Goal: Check status: Check status

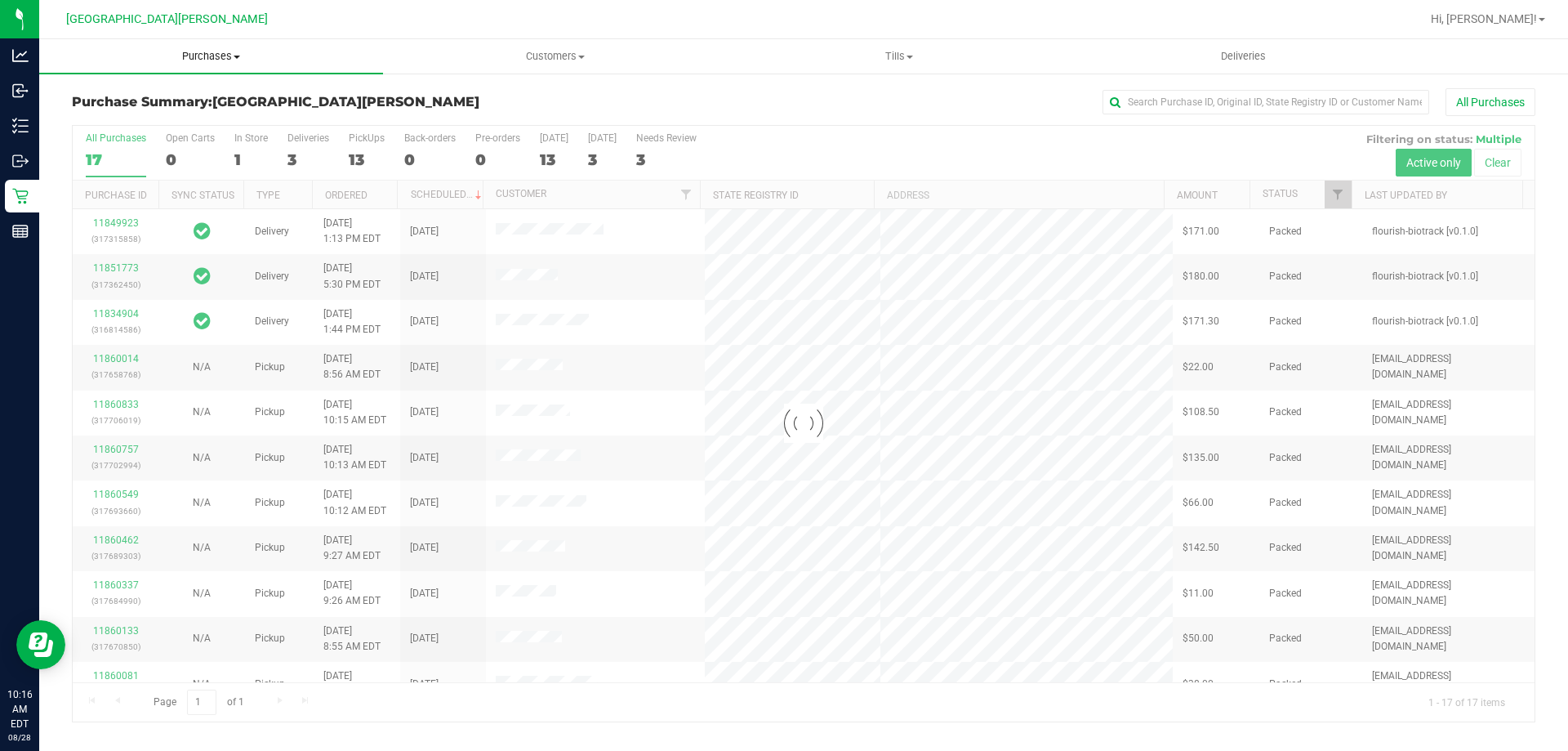
click at [197, 48] on uib-tab-heading "Purchases Summary of purchases Fulfillment All purchases" at bounding box center [211, 57] width 344 height 34
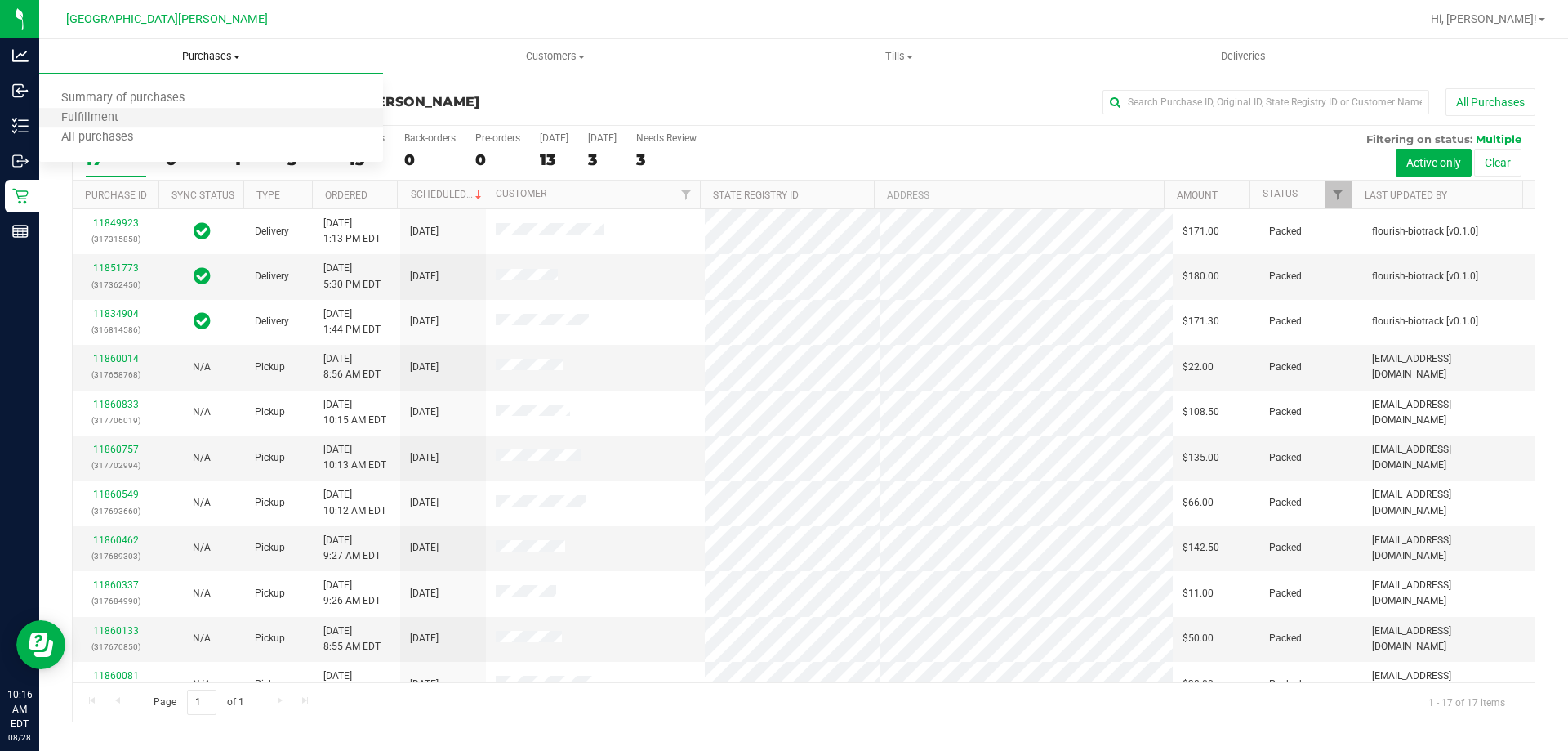
click at [138, 115] on li "Fulfillment" at bounding box center [211, 118] width 344 height 20
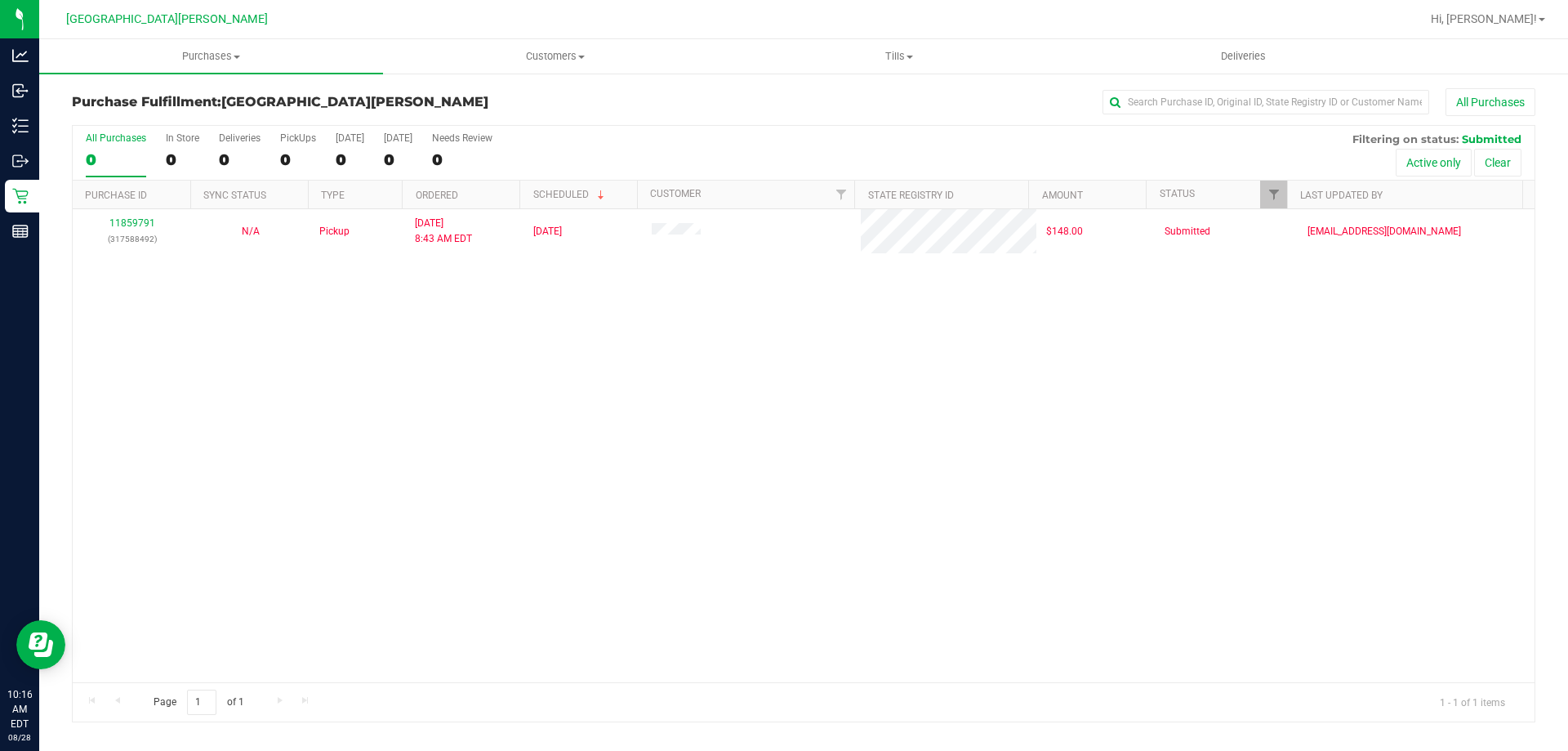
click at [502, 717] on div "Page 1 of 1 1 - 1 of 1 items" at bounding box center [803, 702] width 1462 height 40
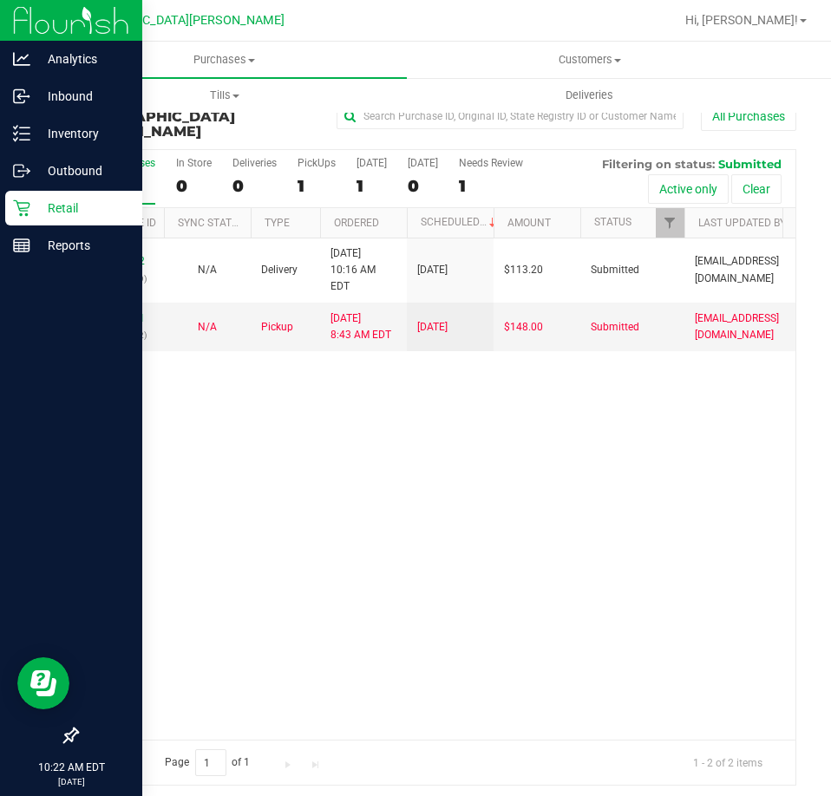
click at [11, 206] on div "Retail" at bounding box center [73, 208] width 137 height 35
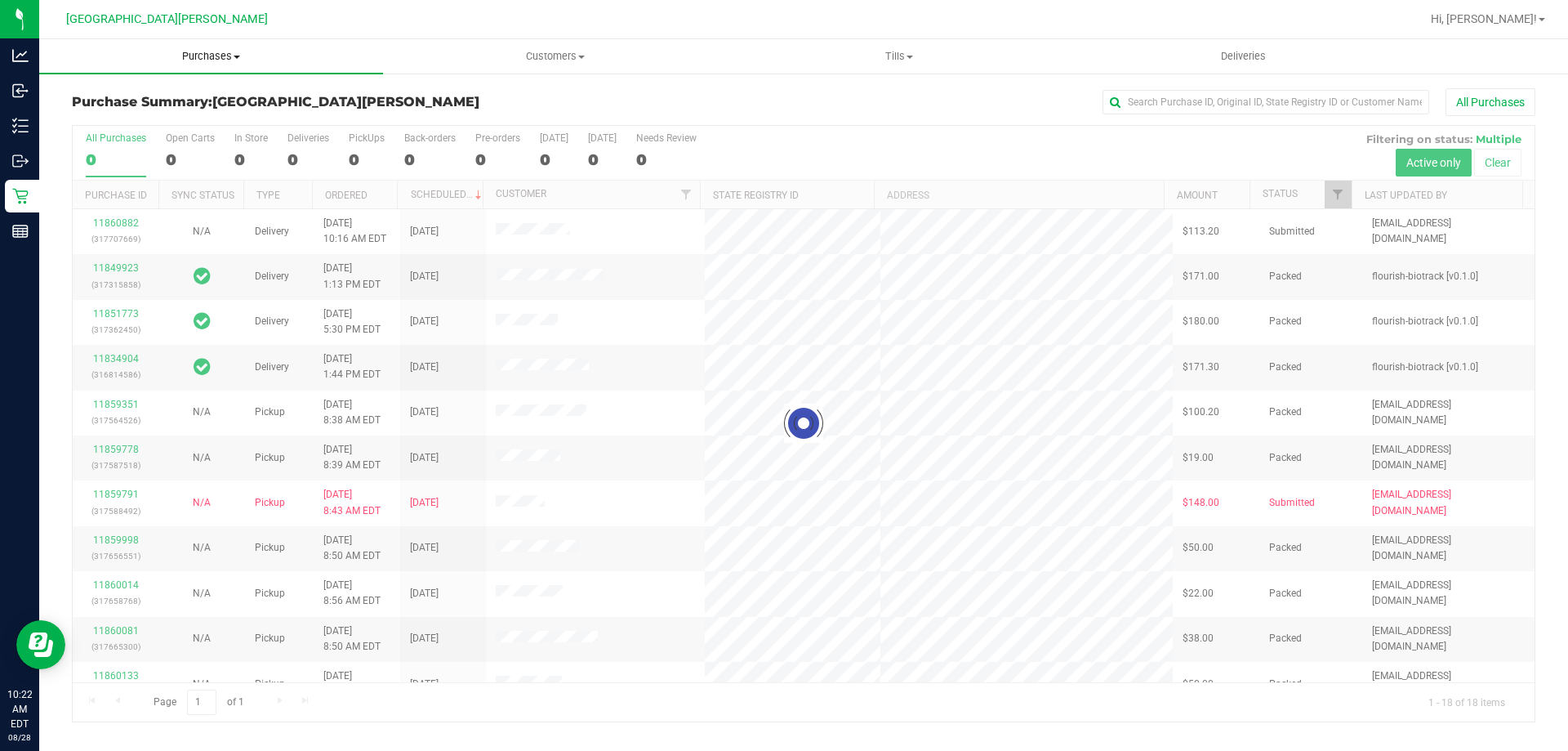
click at [221, 55] on span "Purchases" at bounding box center [211, 57] width 344 height 15
click at [121, 120] on span "Fulfillment" at bounding box center [90, 118] width 102 height 14
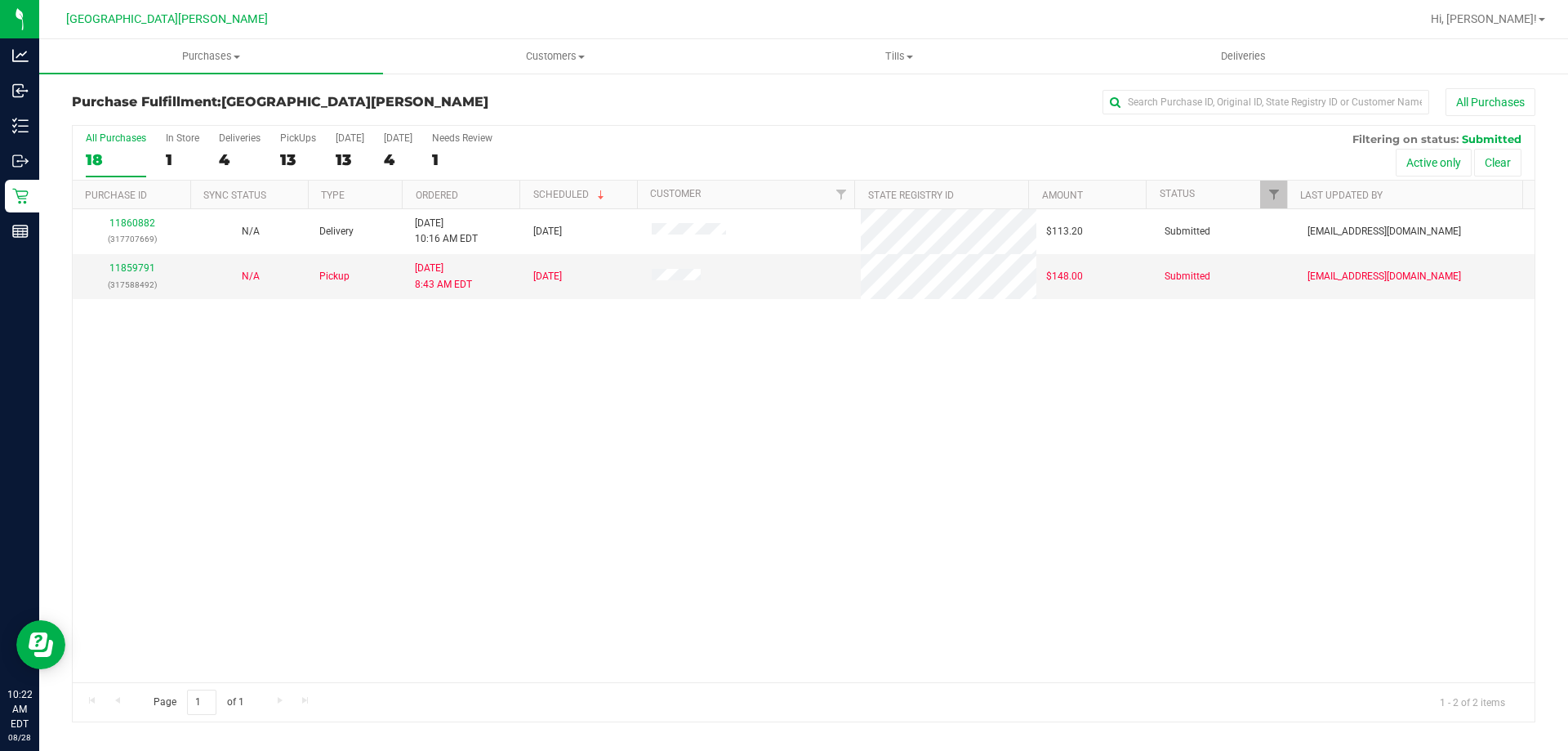
drag, startPoint x: 461, startPoint y: 498, endPoint x: 479, endPoint y: 391, distance: 108.5
click at [462, 498] on div "11860882 (317707669) N/A Delivery [DATE] 10:16 AM EDT 8/29/2025 $113.20 Submitt…" at bounding box center [803, 446] width 1462 height 473
